Goal: Use online tool/utility: Utilize a website feature to perform a specific function

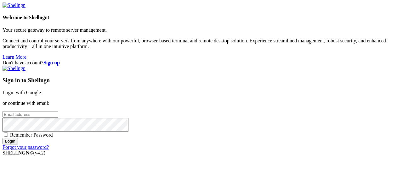
type input "[EMAIL_ADDRESS][DOMAIN_NAME]"
click at [18, 145] on input "Login" at bounding box center [10, 141] width 15 height 7
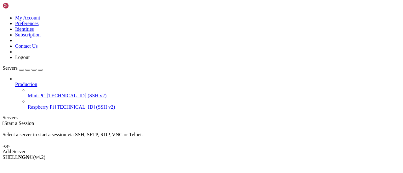
click at [169, 121] on div " Start a Session Select a server to start a session via SSH, SFTP, RDP, VNC or…" at bounding box center [202, 138] width 398 height 34
click at [70, 166] on li "Connect" at bounding box center [43, 169] width 57 height 6
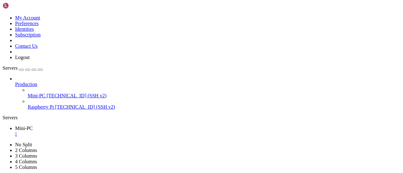
click at [40, 70] on icon "button" at bounding box center [40, 70] width 0 height 0
drag, startPoint x: 178, startPoint y: 269, endPoint x: 241, endPoint y: 269, distance: 62.6
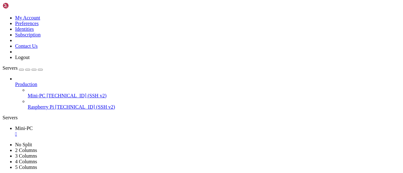
copy x-row "registros_[DATE].txt"
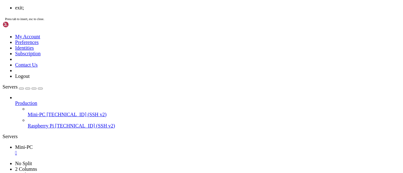
scroll to position [1605, 0]
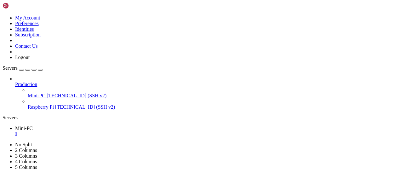
click at [39, 132] on div "" at bounding box center [207, 135] width 385 height 6
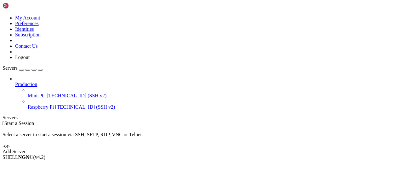
click at [5, 115] on div "Servers" at bounding box center [202, 118] width 398 height 6
click at [3, 15] on icon at bounding box center [3, 15] width 0 height 0
click at [30, 60] on link "Logout" at bounding box center [22, 57] width 14 height 5
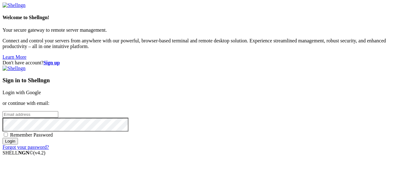
type input "[EMAIL_ADDRESS][DOMAIN_NAME]"
